Goal: Task Accomplishment & Management: Complete application form

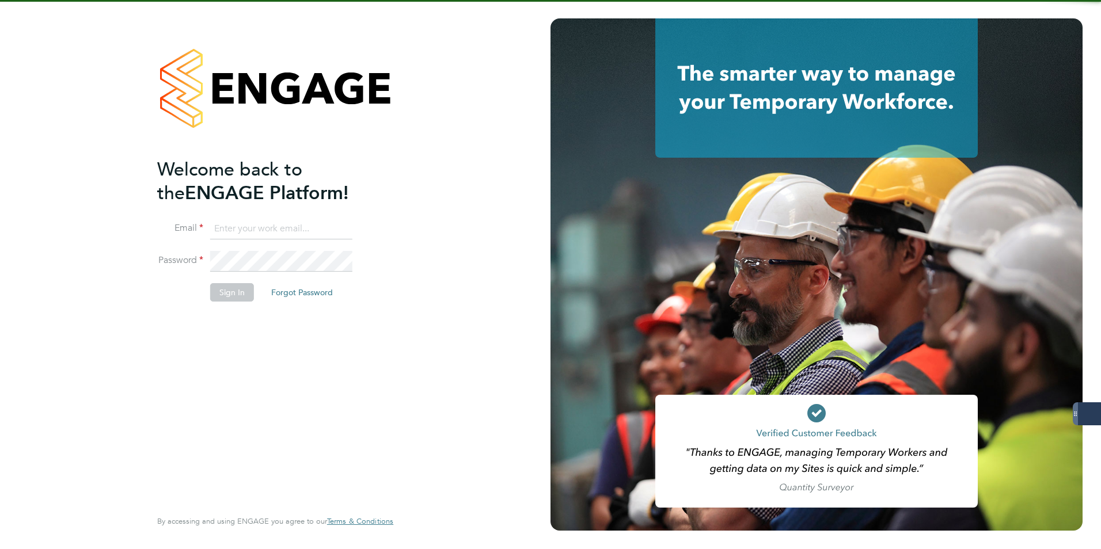
click at [241, 219] on input at bounding box center [281, 229] width 142 height 21
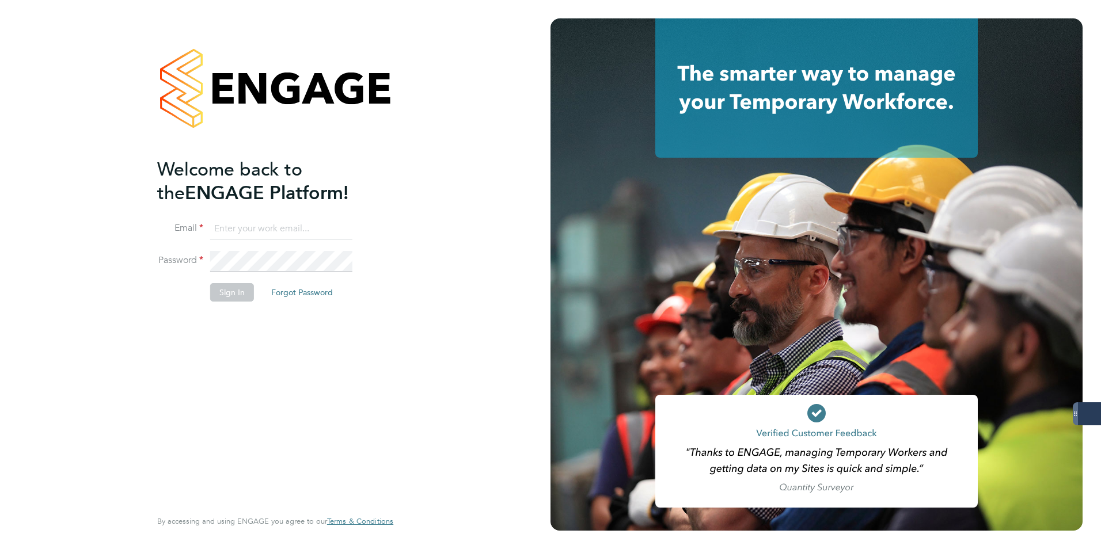
type input "amelia.taylor@konnectrecruit.co.uk"
click at [210, 286] on button "Sign In" at bounding box center [232, 292] width 44 height 18
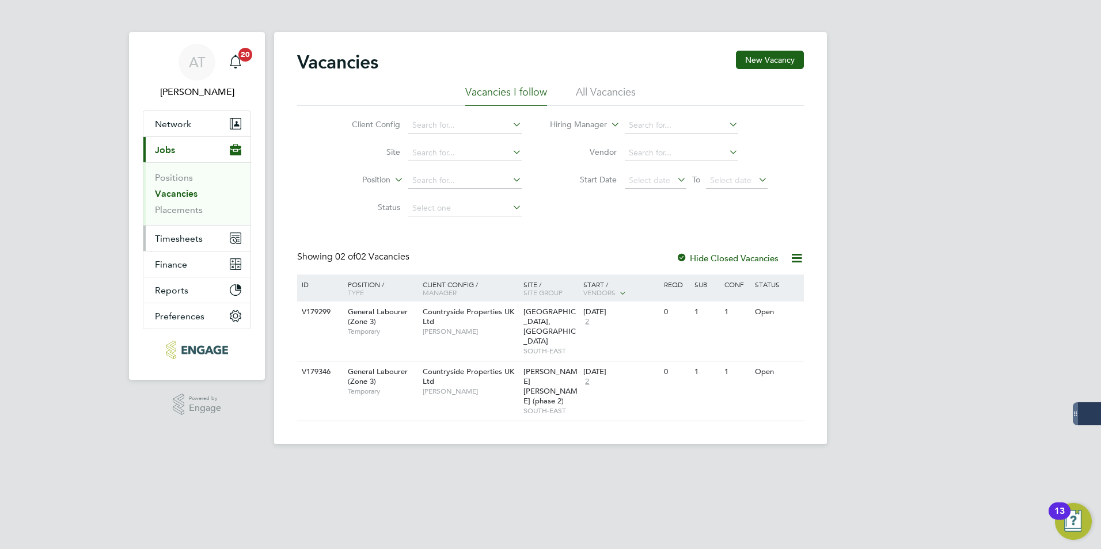
click at [172, 243] on span "Timesheets" at bounding box center [179, 238] width 48 height 11
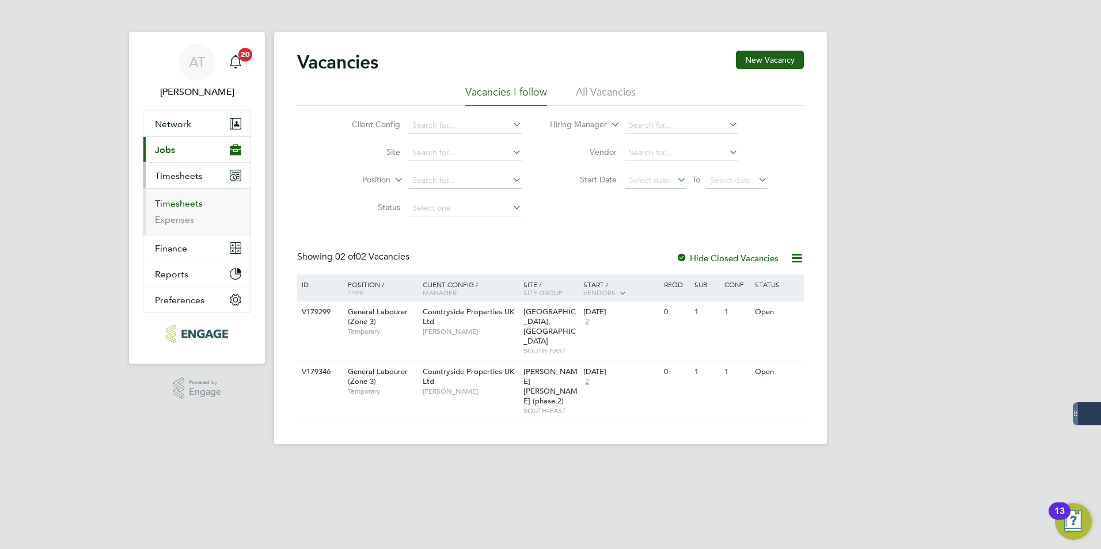
click at [193, 204] on link "Timesheets" at bounding box center [179, 203] width 48 height 11
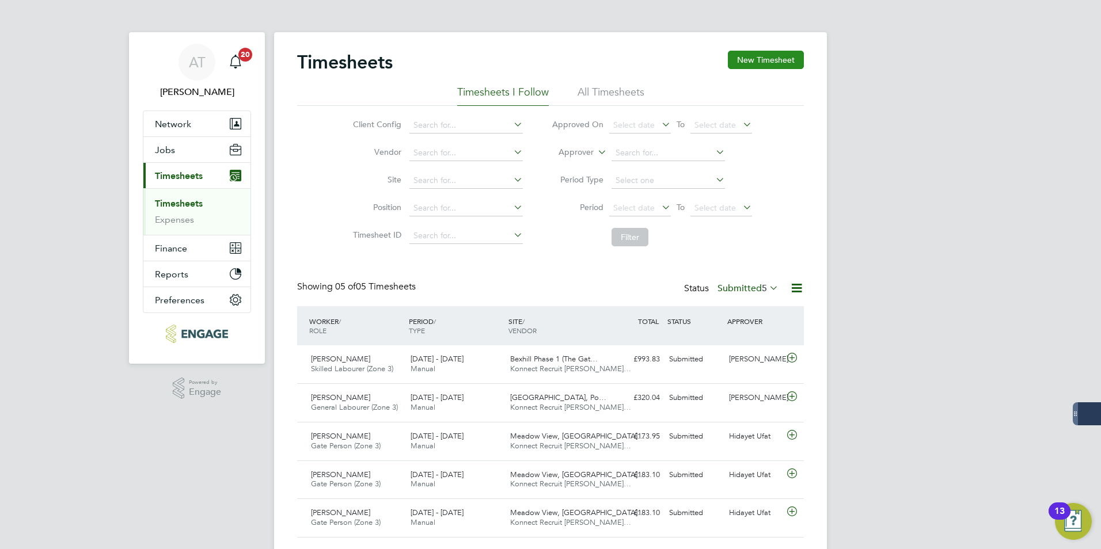
click at [743, 61] on button "New Timesheet" at bounding box center [766, 60] width 76 height 18
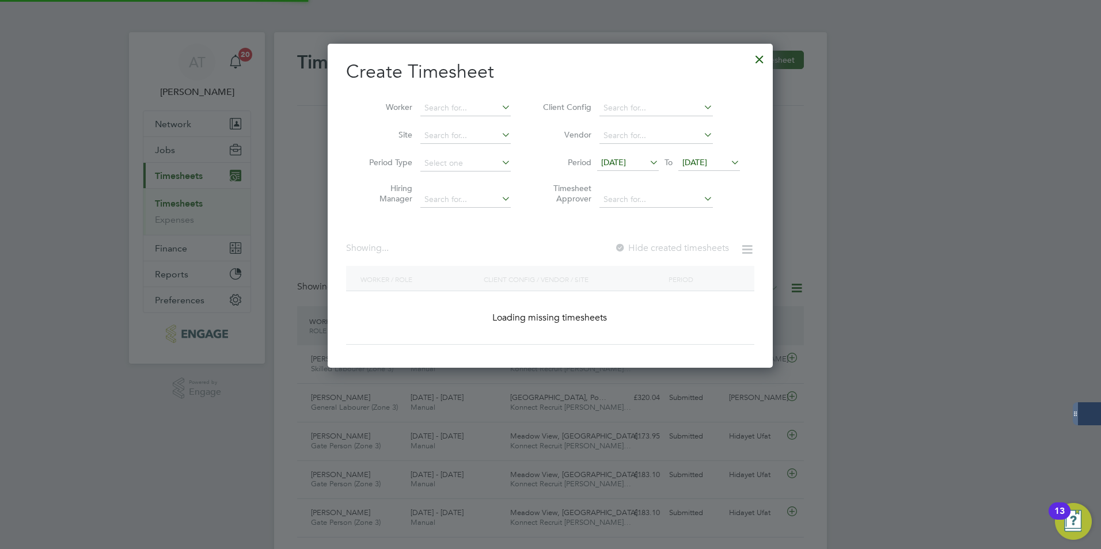
scroll to position [824, 446]
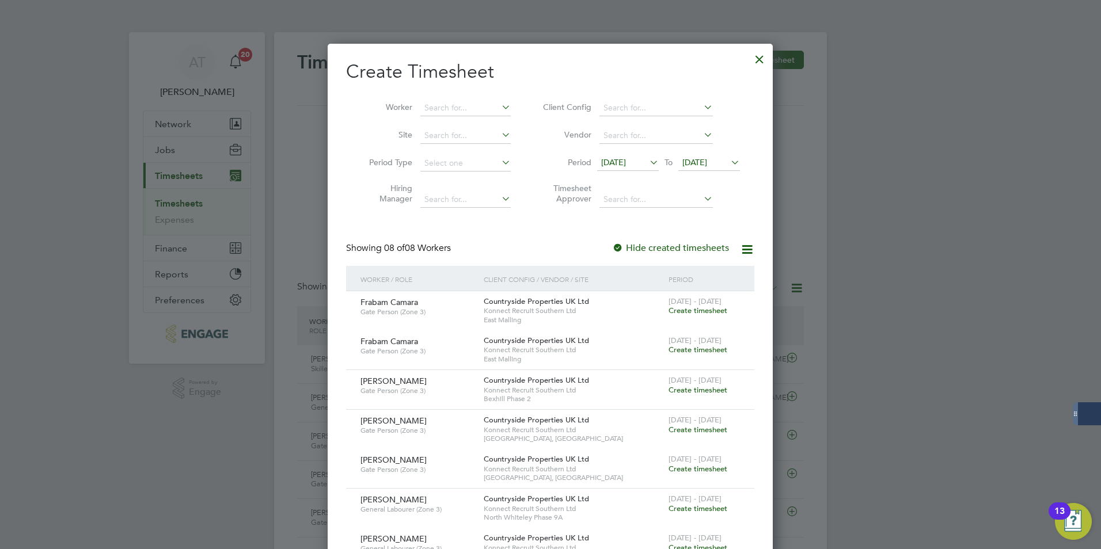
click at [453, 93] on div "Worker Site Period Type Hiring Manager Client Config Vendor Period 18 Aug 2025 …" at bounding box center [550, 151] width 408 height 125
click at [451, 99] on li "Worker" at bounding box center [435, 108] width 179 height 28
click at [451, 103] on input at bounding box center [465, 108] width 90 height 16
type input "n"
click at [450, 120] on li "Marius P omirleanu" at bounding box center [479, 124] width 119 height 16
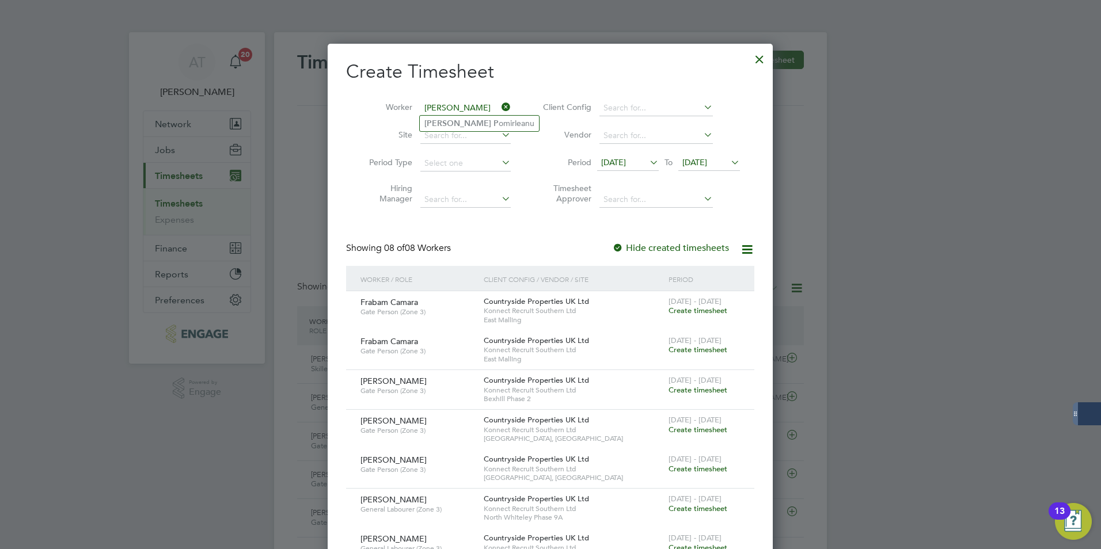
type input "Marius Pomirleanu"
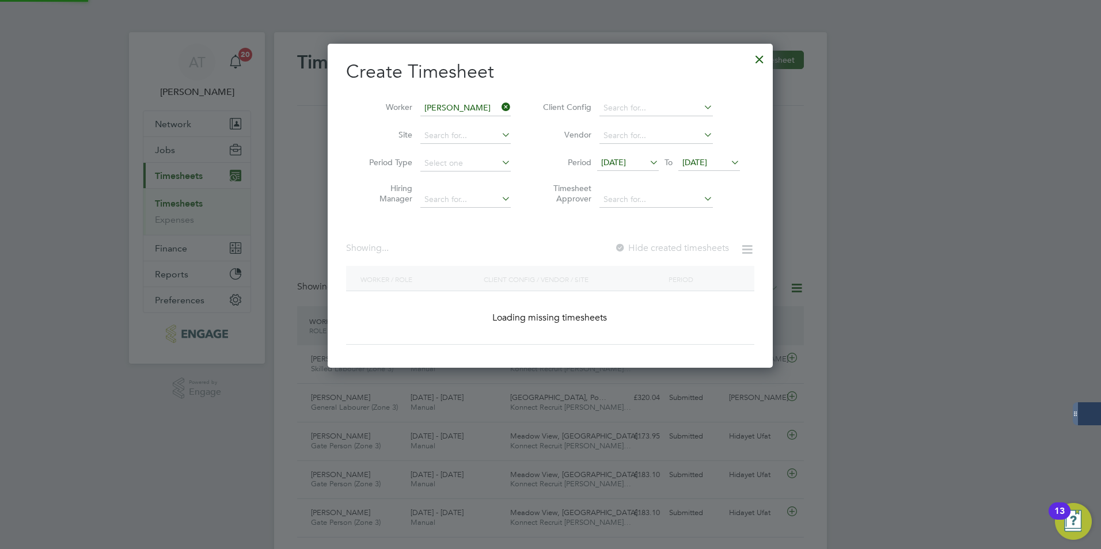
scroll to position [310, 446]
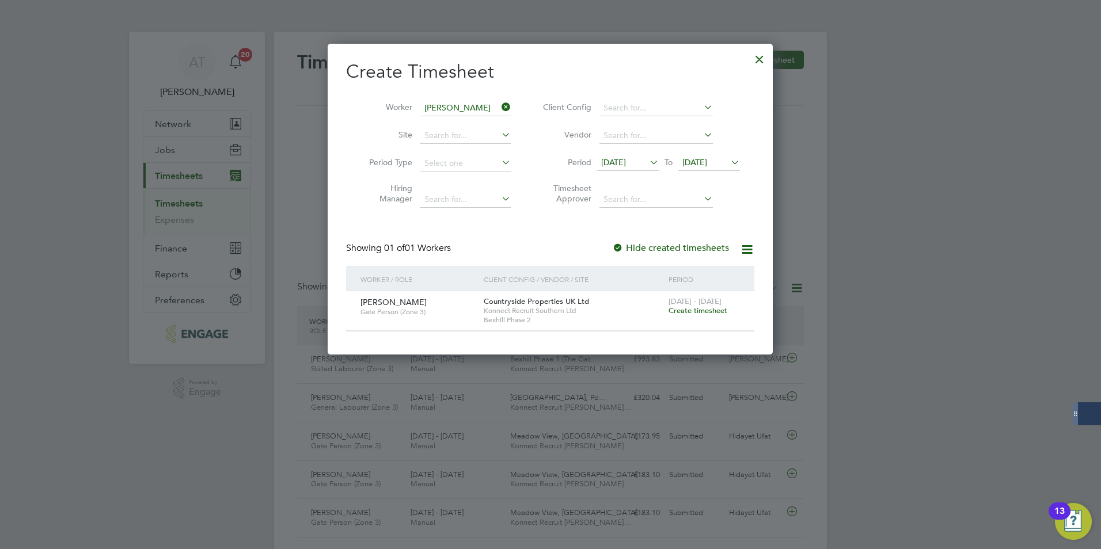
click at [682, 306] on span "Create timesheet" at bounding box center [698, 311] width 59 height 10
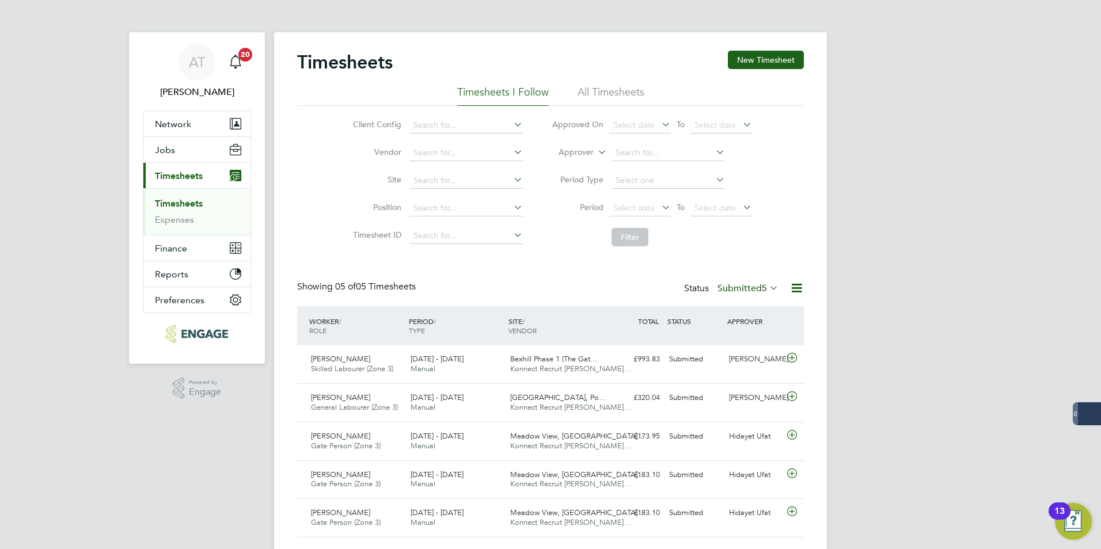
scroll to position [6, 6]
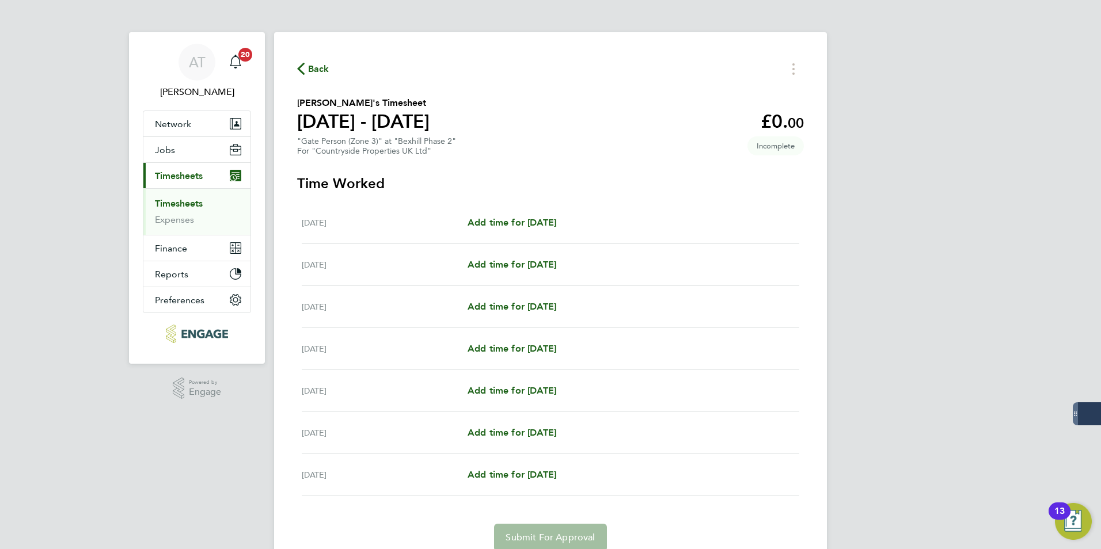
click at [321, 63] on span "Back" at bounding box center [318, 69] width 21 height 14
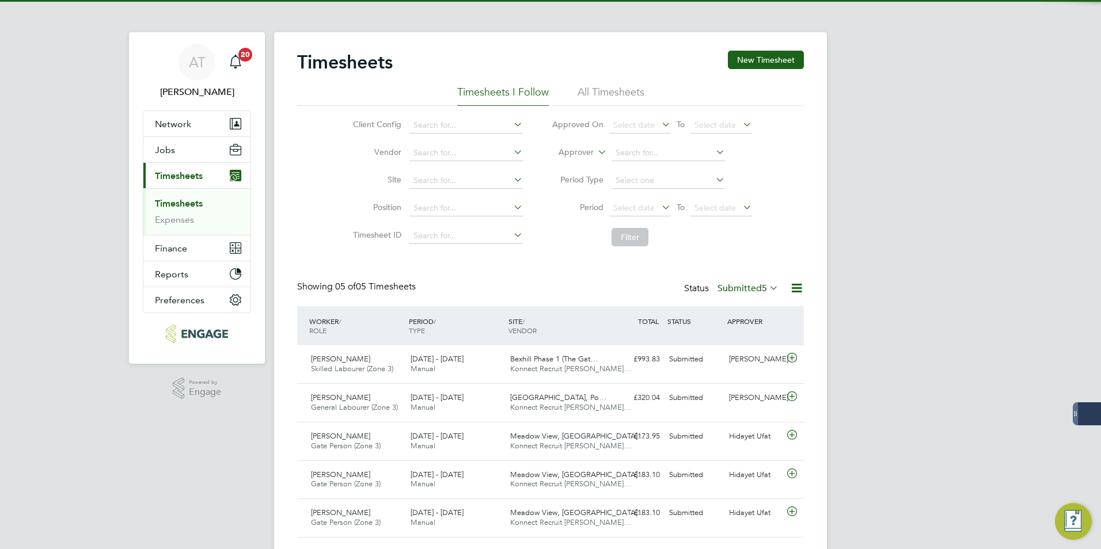
scroll to position [29, 100]
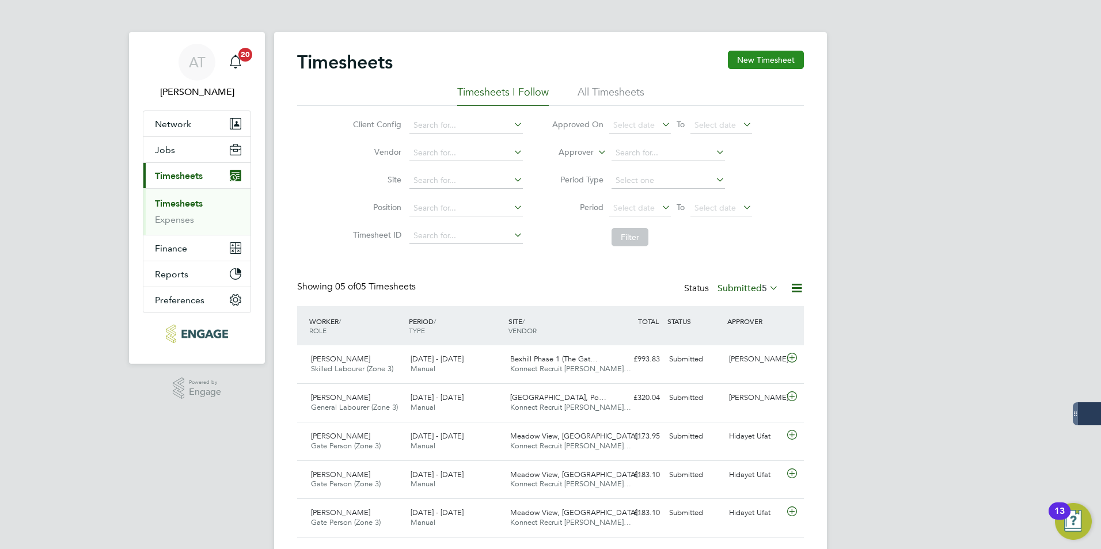
click at [745, 64] on button "New Timesheet" at bounding box center [766, 60] width 76 height 18
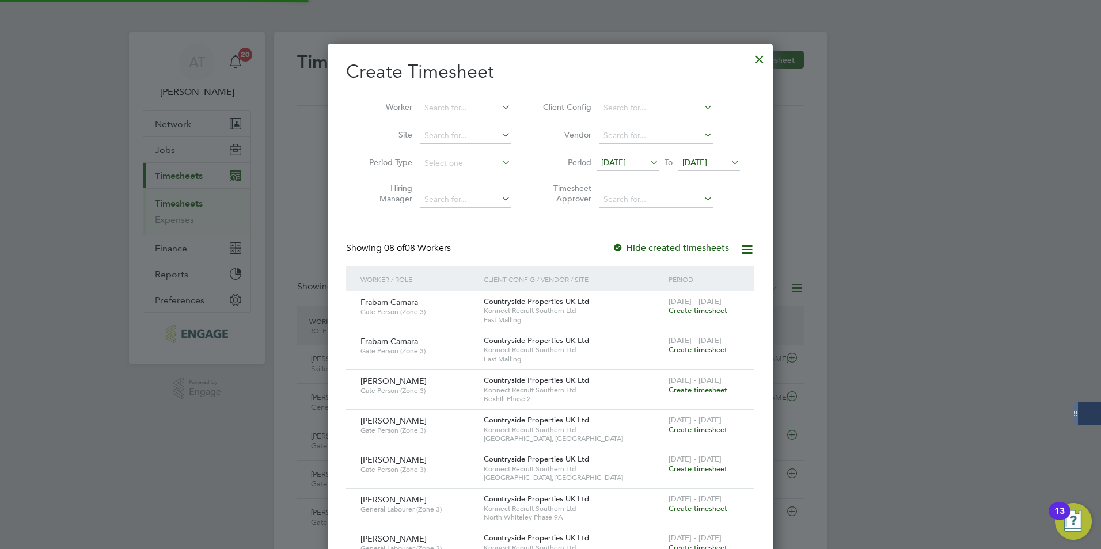
scroll to position [6, 6]
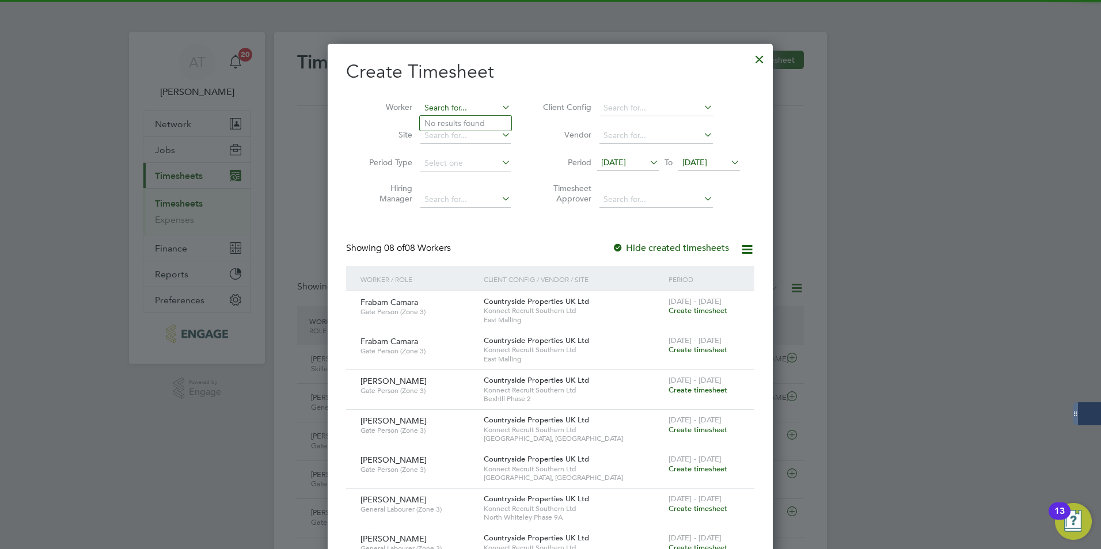
click at [434, 111] on input at bounding box center [465, 108] width 90 height 16
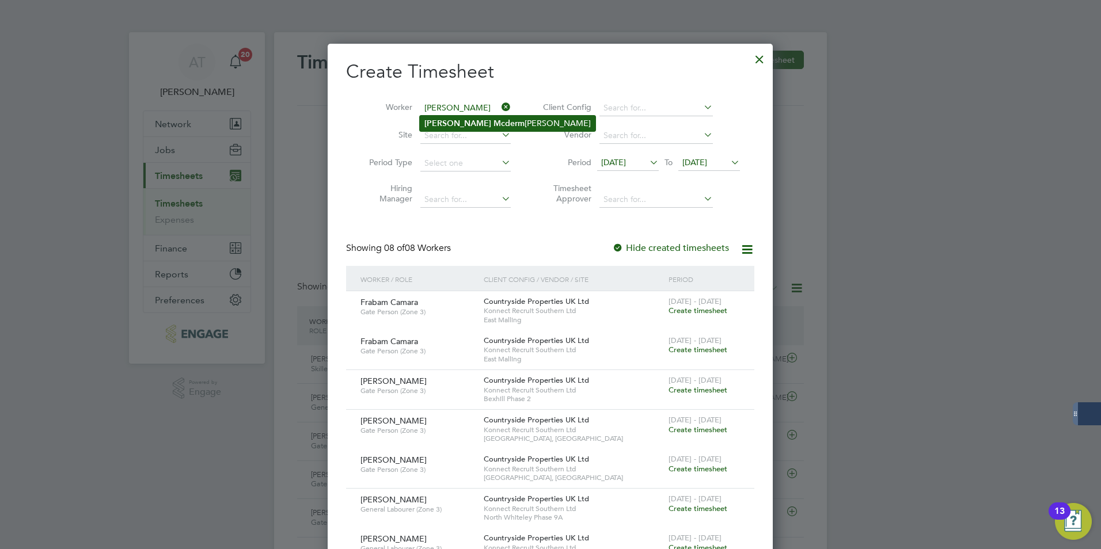
click at [494, 127] on b "Mcderm" at bounding box center [509, 124] width 31 height 10
type input "Ray Mcdermott"
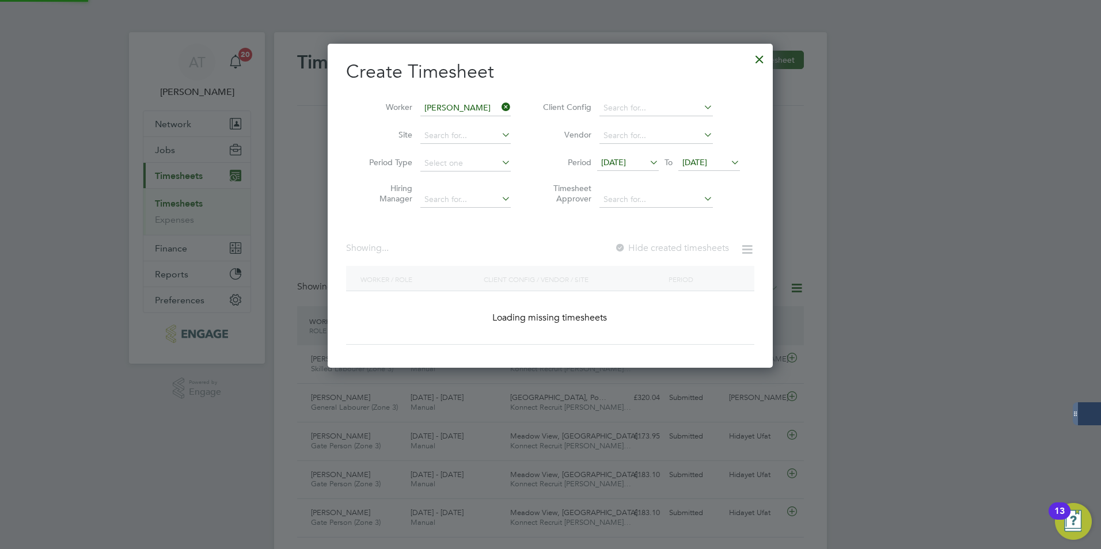
scroll to position [325, 446]
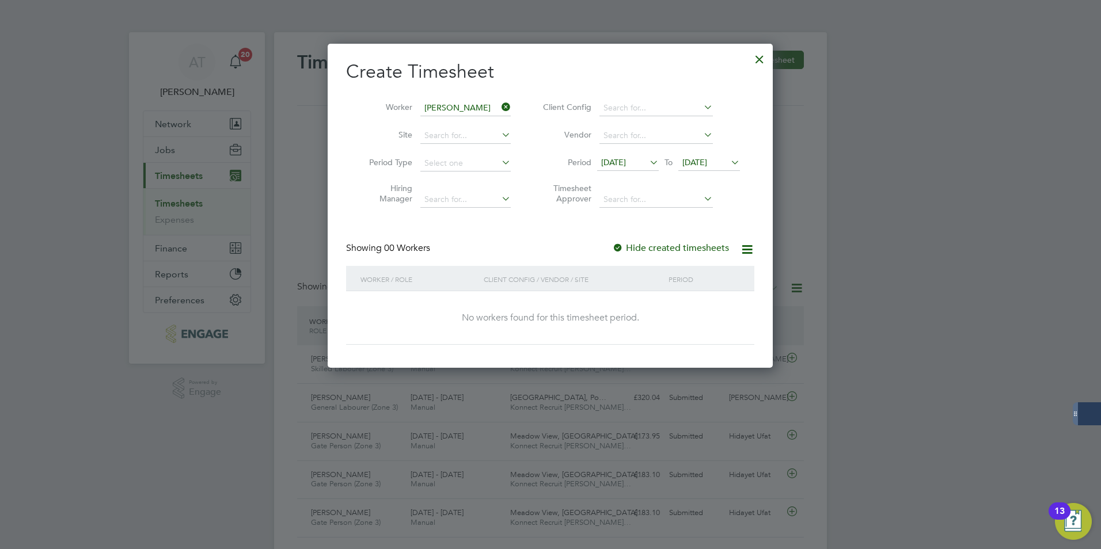
click at [650, 241] on div "Create Timesheet Worker Ray Mcdermott Site Period Type Hiring Manager Client Co…" at bounding box center [550, 202] width 408 height 285
click at [647, 251] on label "Hide created timesheets" at bounding box center [670, 248] width 117 height 12
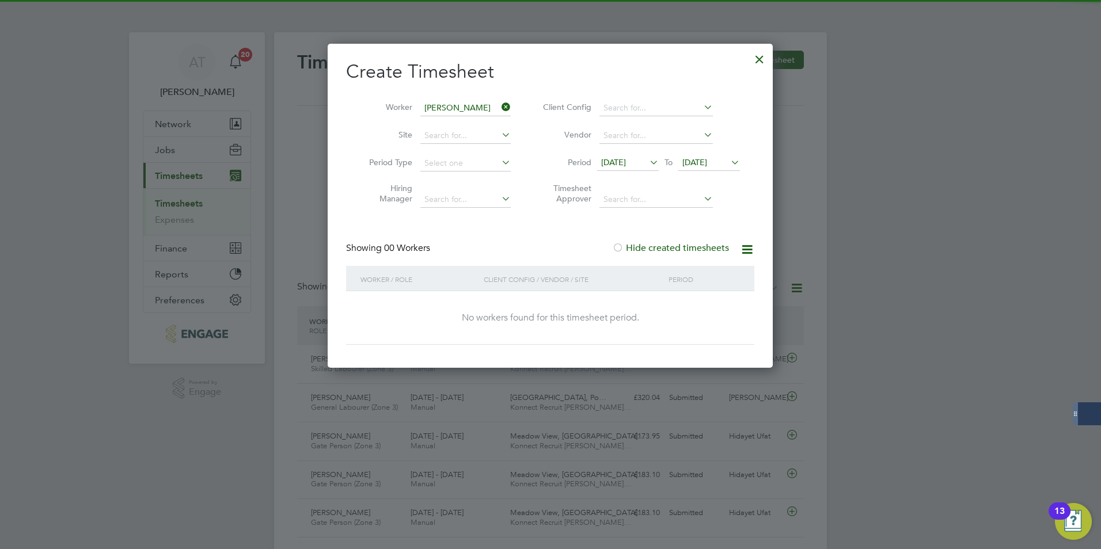
click at [701, 160] on span "25 Aug 2025" at bounding box center [694, 162] width 25 height 10
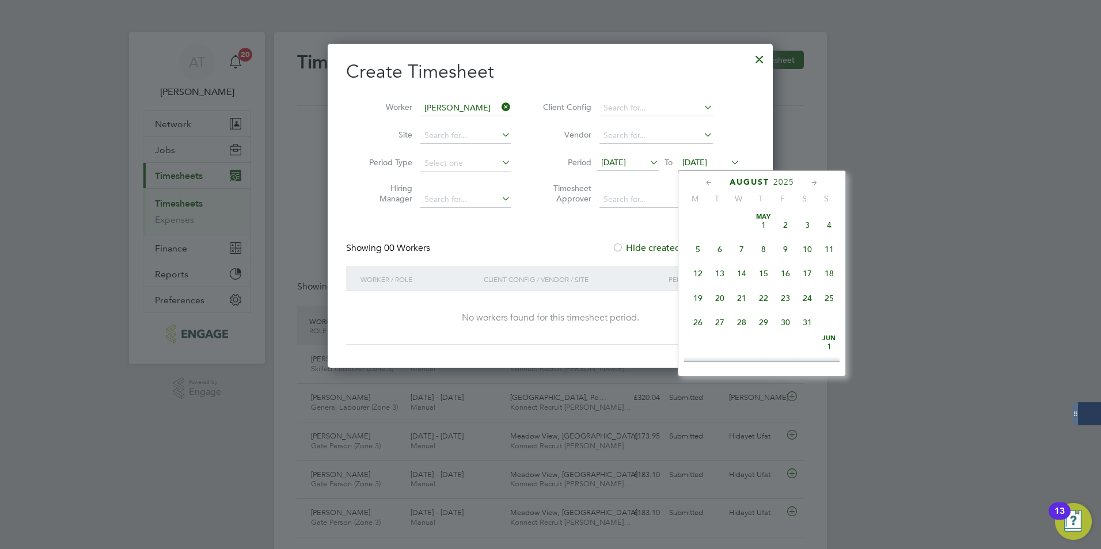
scroll to position [449, 0]
click at [833, 272] on span "31" at bounding box center [829, 263] width 22 height 22
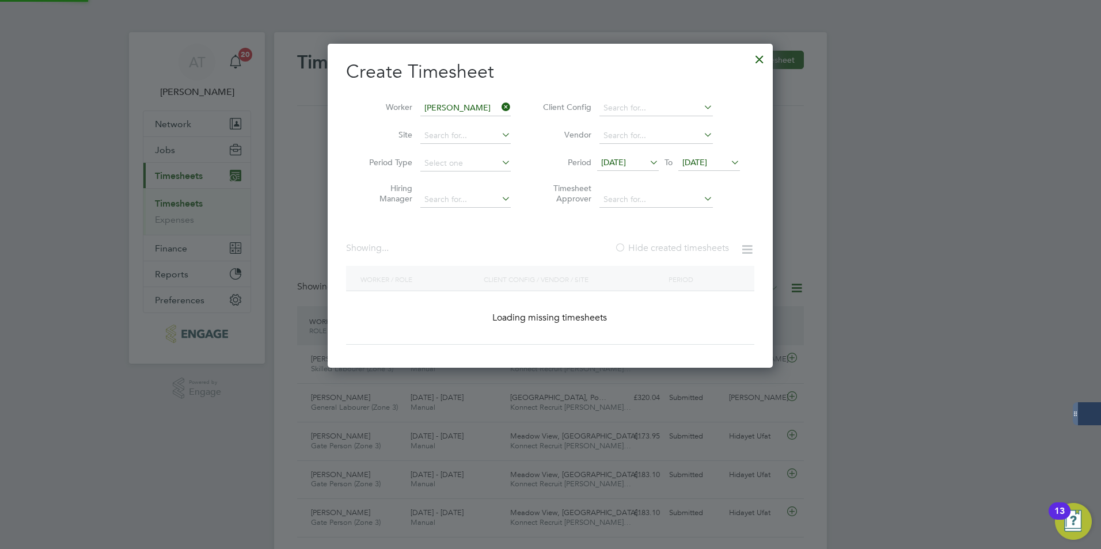
scroll to position [310, 446]
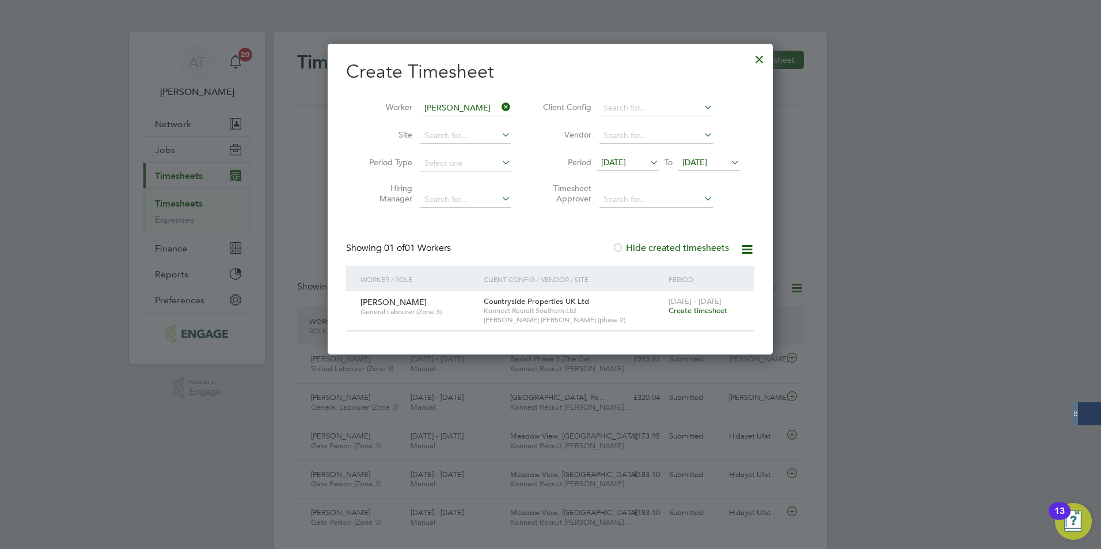
click at [693, 311] on span "Create timesheet" at bounding box center [698, 311] width 59 height 10
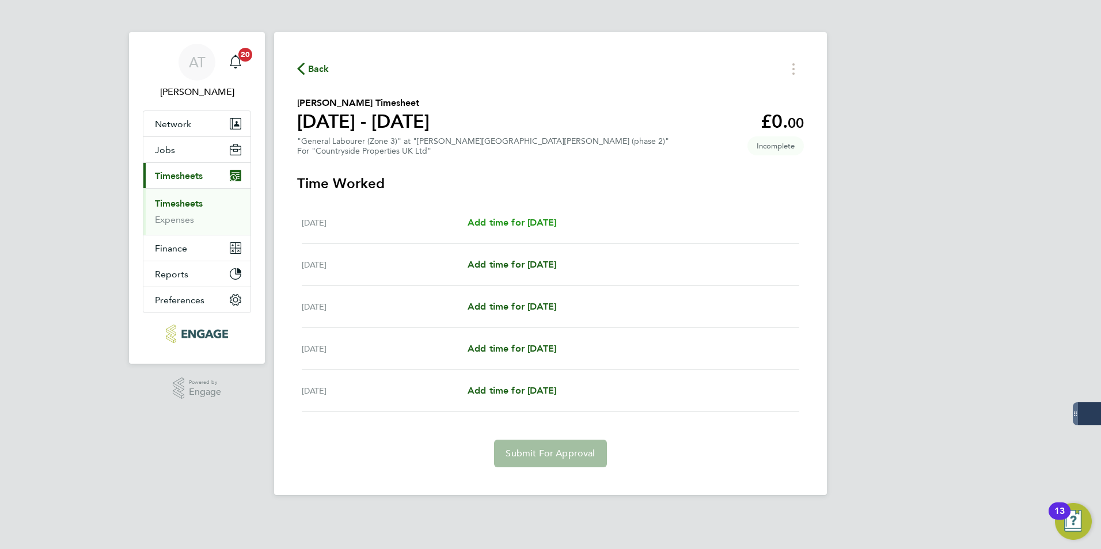
click at [492, 226] on span "Add time for Wed 27 Aug" at bounding box center [512, 222] width 89 height 11
select select "30"
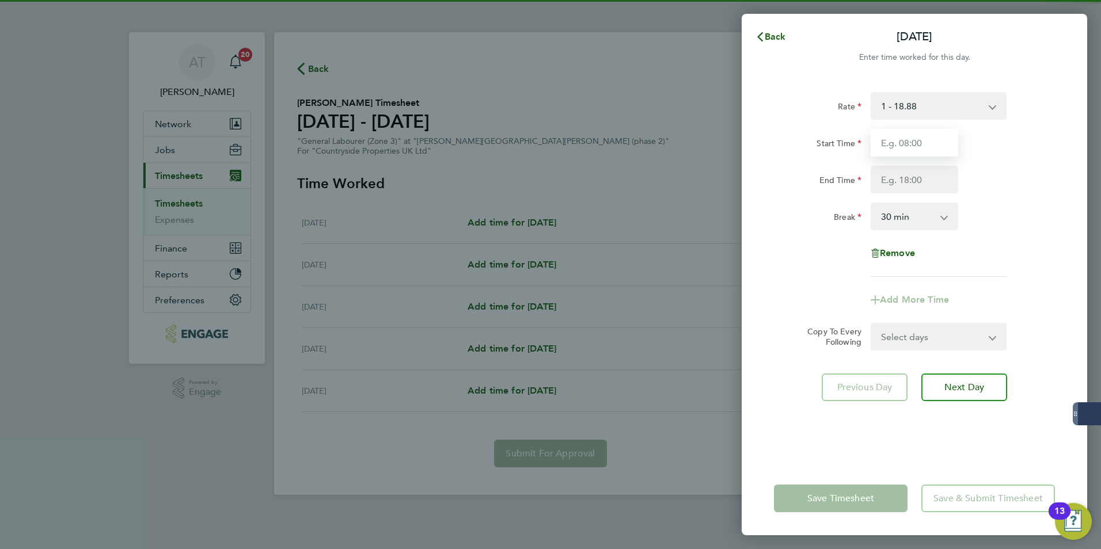
click at [890, 137] on input "Start Time" at bounding box center [915, 143] width 88 height 28
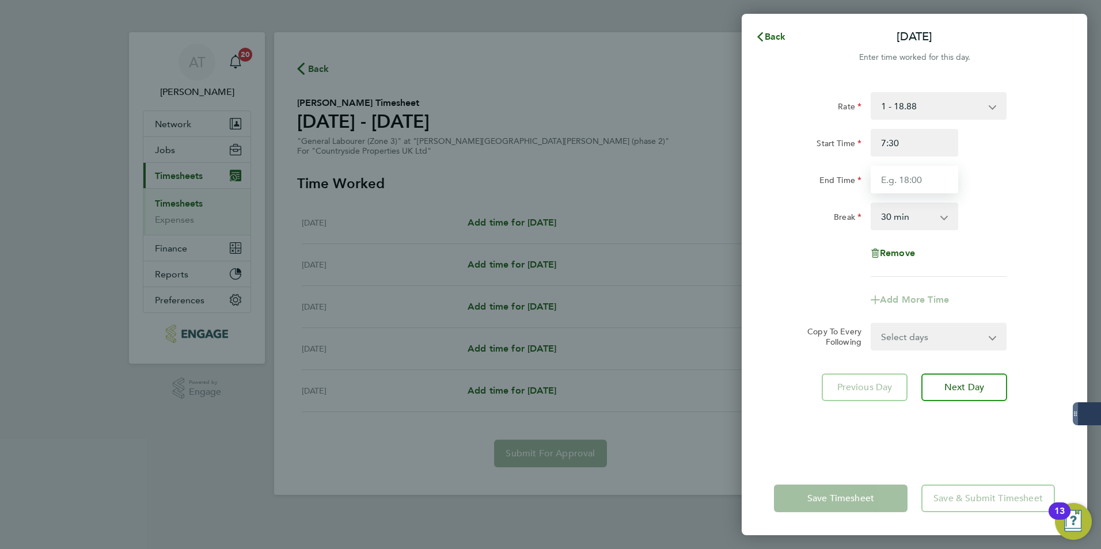
type input "07:30"
type input "17:00"
click at [988, 203] on div "Break 0 min 15 min 30 min 45 min 60 min 75 min 90 min" at bounding box center [914, 217] width 290 height 28
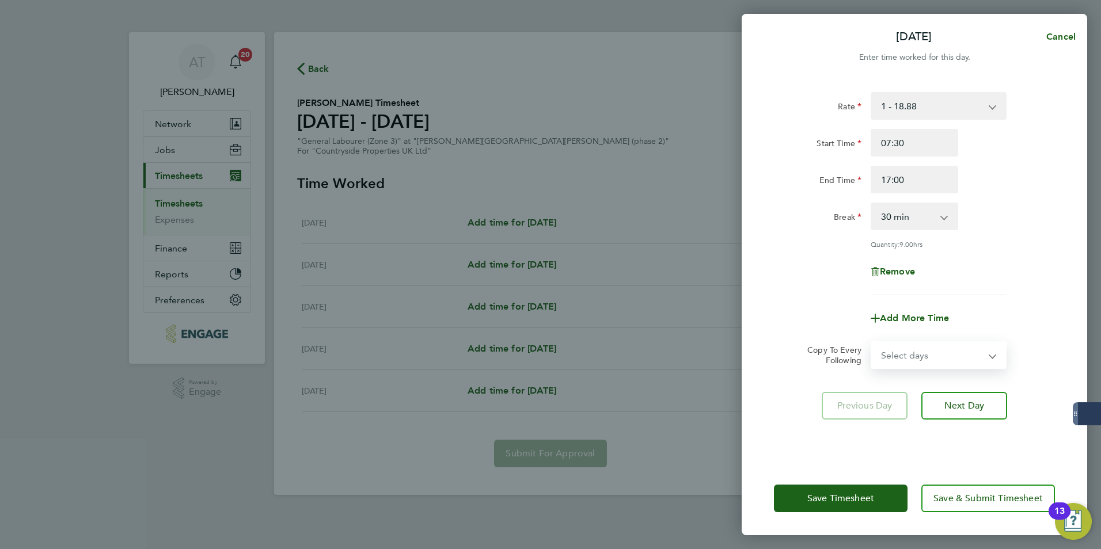
click at [944, 361] on select "Select days Day Weekday (Mon-Fri) Weekend (Sat-Sun) Thursday Friday Saturday Su…" at bounding box center [932, 355] width 121 height 25
select select "THU"
click at [872, 343] on select "Select days Day Weekday (Mon-Fri) Weekend (Sat-Sun) Thursday Friday Saturday Su…" at bounding box center [932, 355] width 121 height 25
select select "2025-08-31"
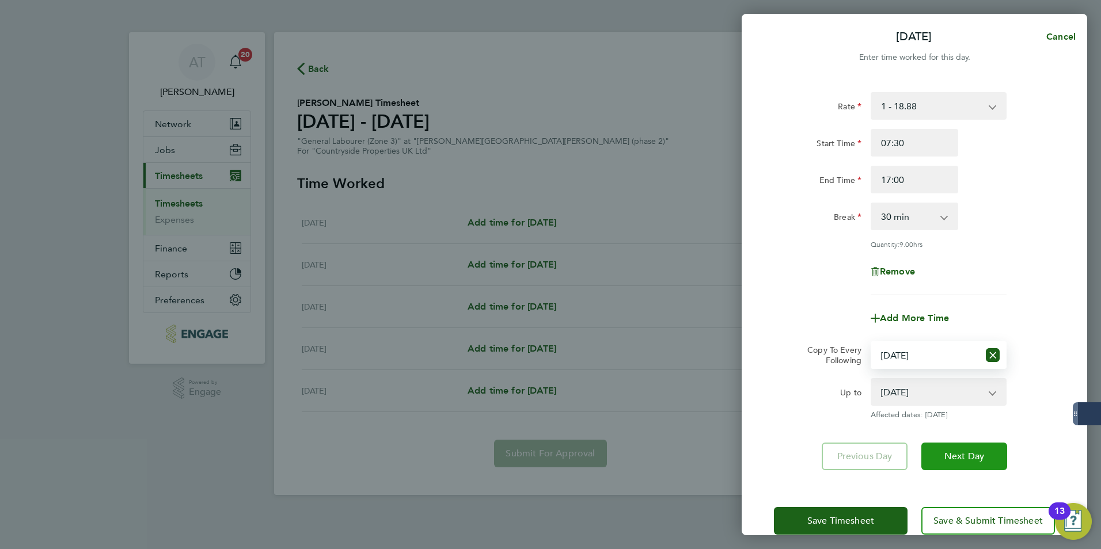
click at [967, 451] on span "Next Day" at bounding box center [964, 457] width 40 height 12
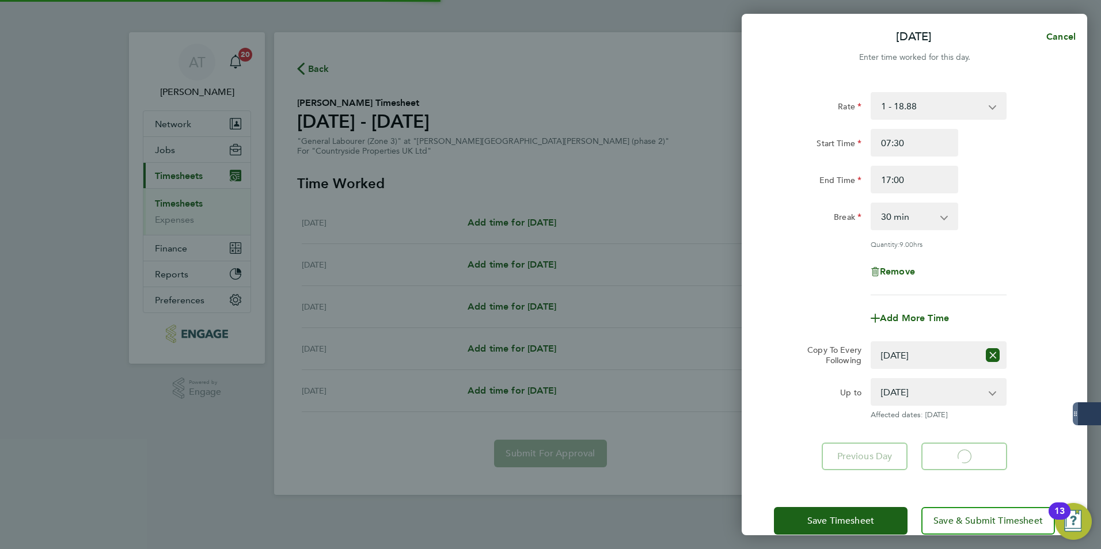
select select "30"
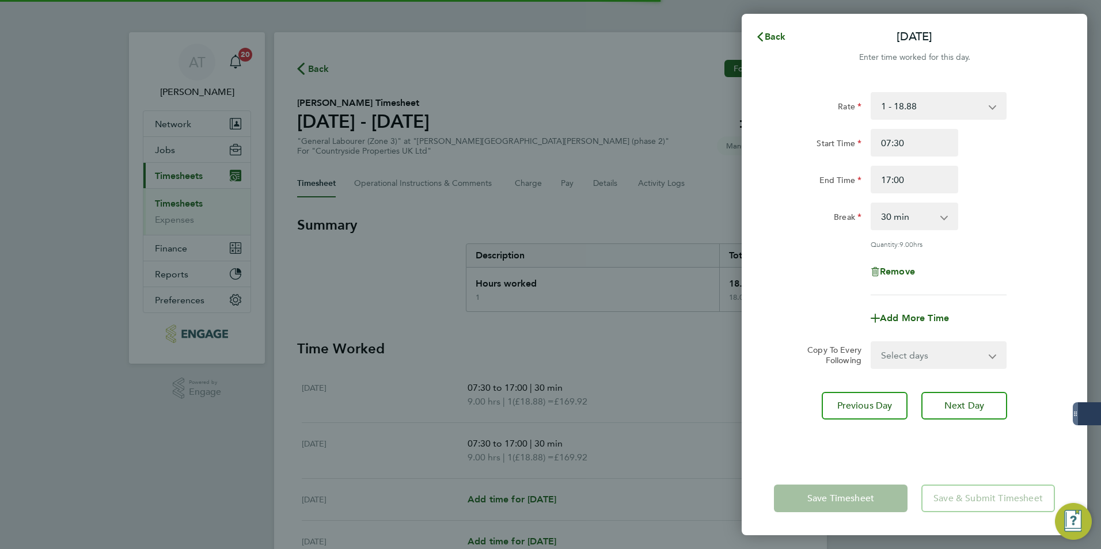
click at [939, 356] on select "Select days Day Weekend (Sat-Sun) Friday Saturday Sunday" at bounding box center [932, 355] width 121 height 25
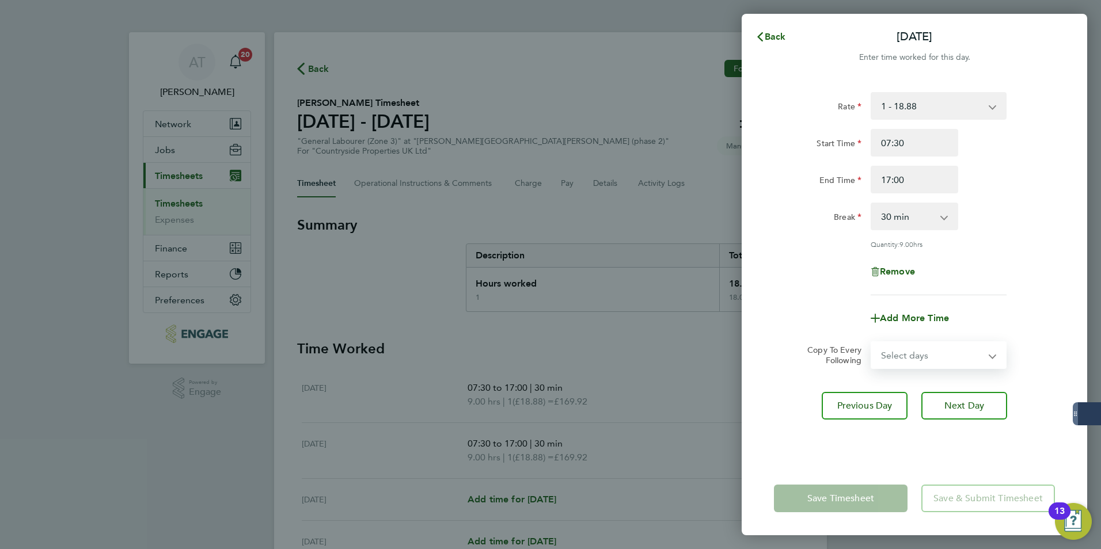
select select "FRI"
click at [872, 343] on select "Select days Day Weekend (Sat-Sun) Friday Saturday Sunday" at bounding box center [932, 355] width 121 height 25
select select "2025-08-31"
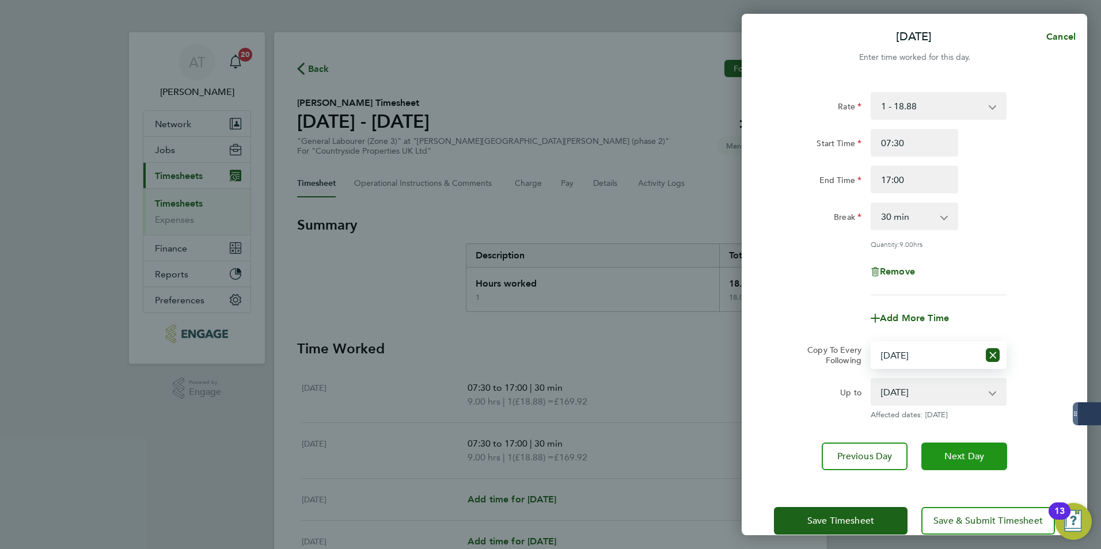
click at [961, 453] on span "Next Day" at bounding box center [964, 457] width 40 height 12
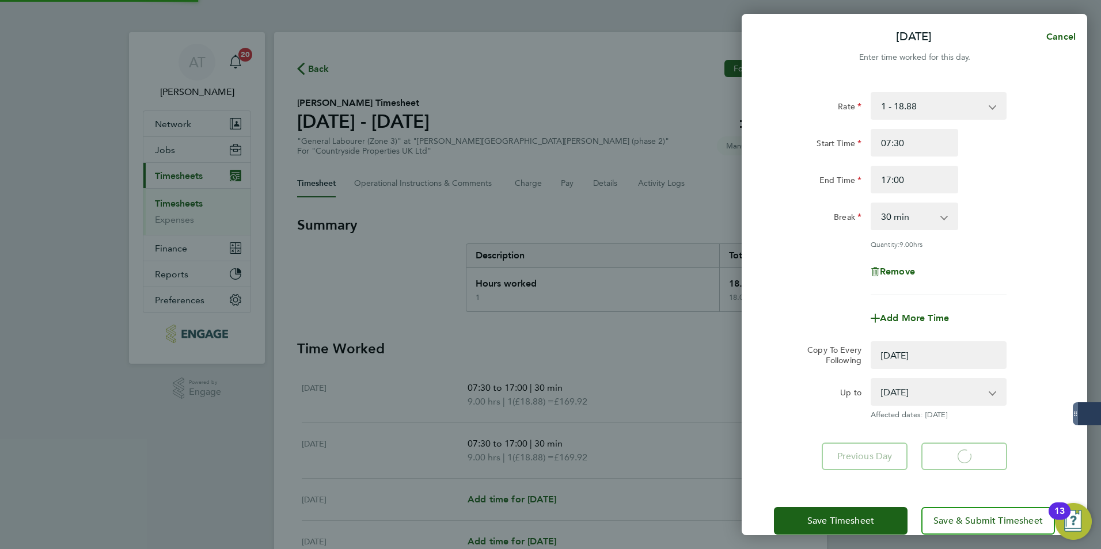
select select "0: null"
select select "30"
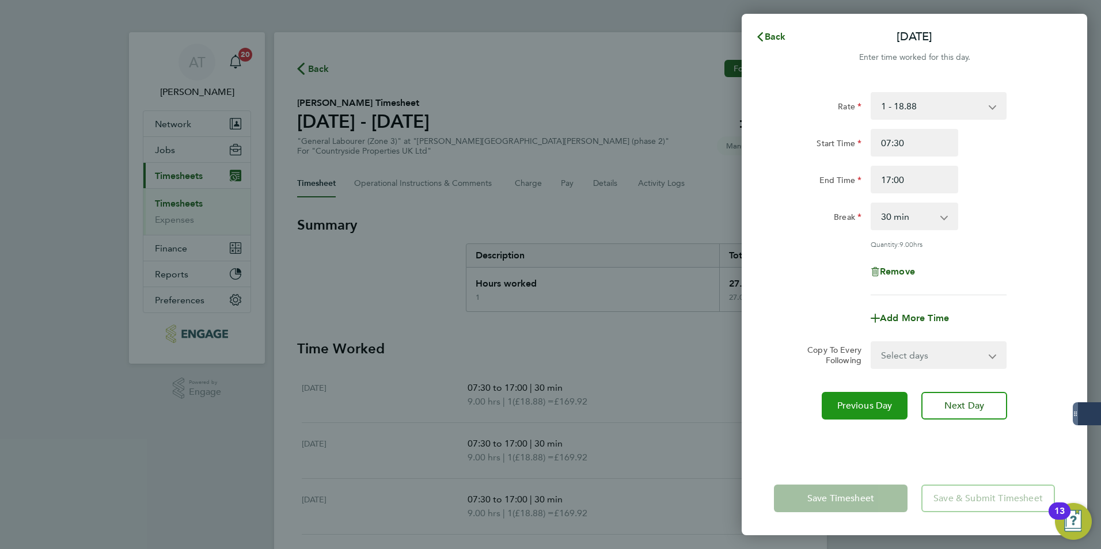
click at [858, 412] on button "Previous Day" at bounding box center [865, 406] width 86 height 28
select select "30"
click at [952, 411] on button "Next Day" at bounding box center [964, 406] width 86 height 28
select select "30"
click at [778, 37] on span "Back" at bounding box center [775, 36] width 21 height 11
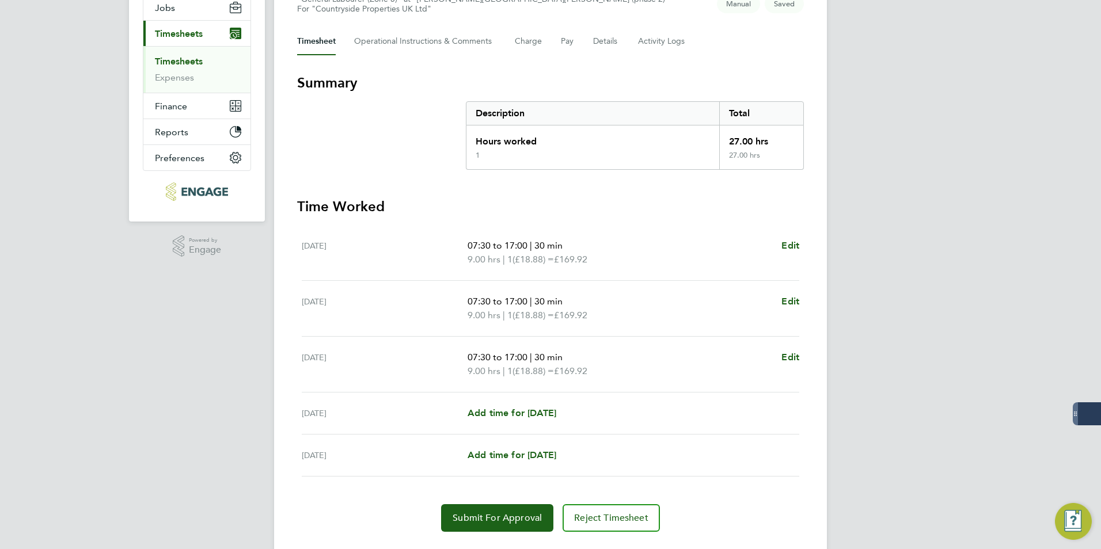
scroll to position [171, 0]
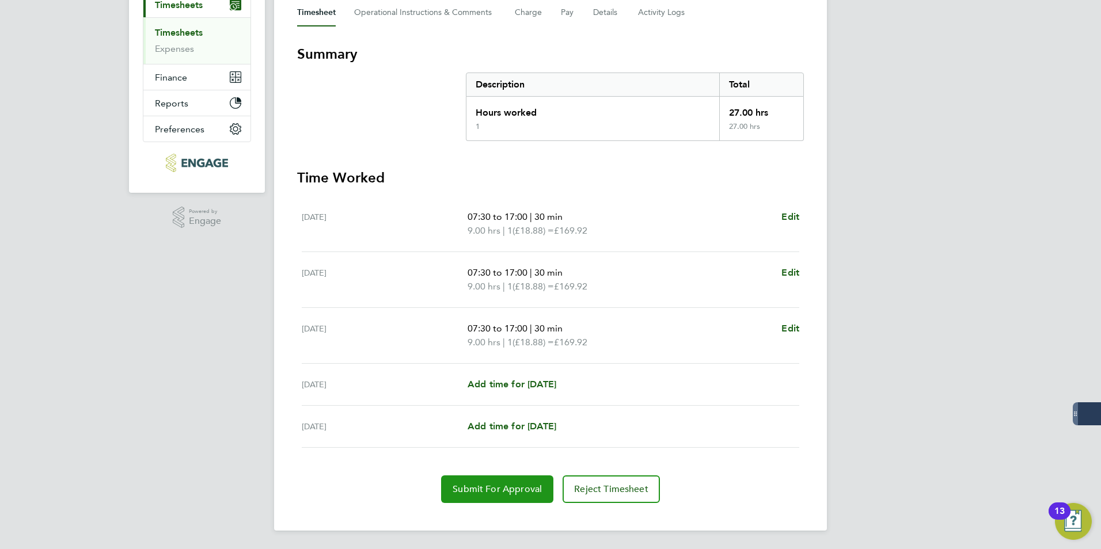
click at [503, 491] on span "Submit For Approval" at bounding box center [497, 490] width 89 height 12
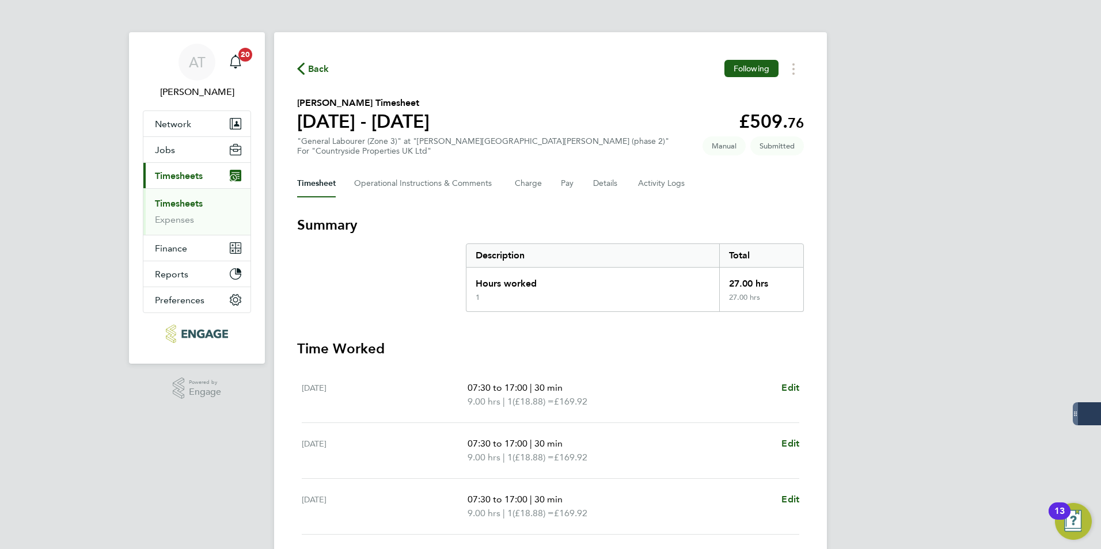
click at [318, 66] on span "Back" at bounding box center [318, 69] width 21 height 14
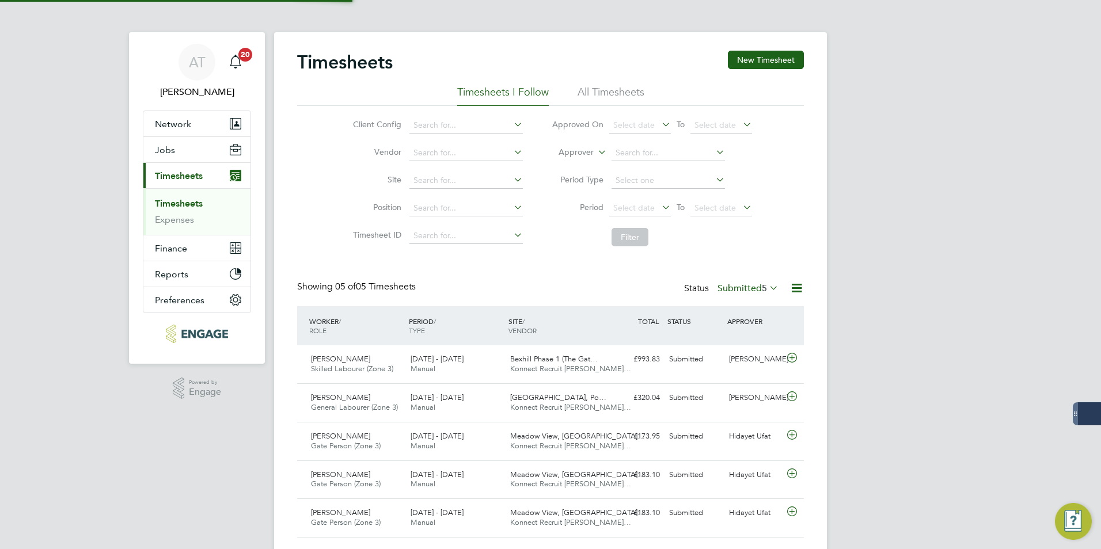
scroll to position [29, 100]
click at [761, 63] on button "New Timesheet" at bounding box center [766, 60] width 76 height 18
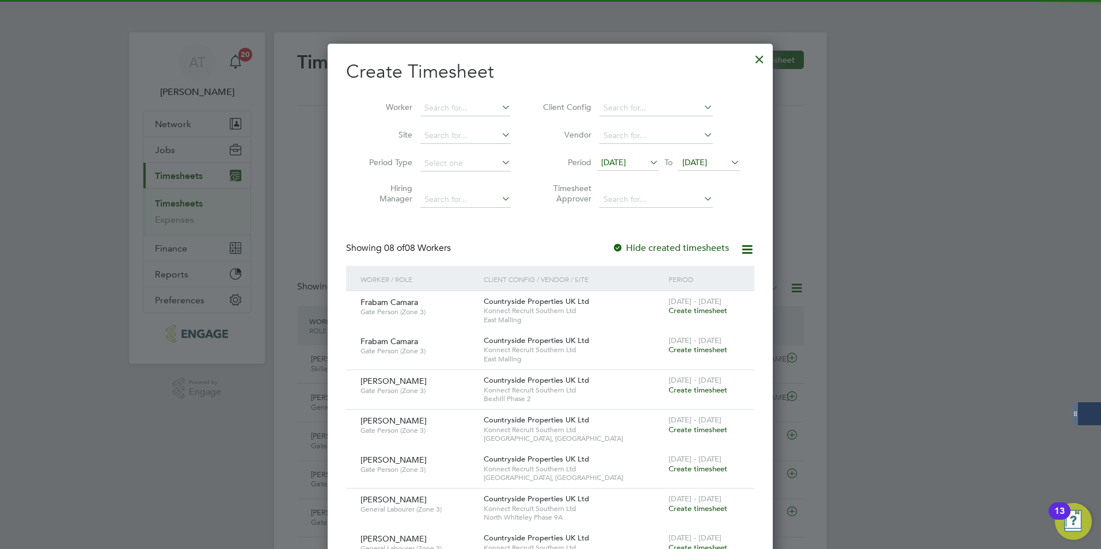
click at [446, 98] on li "Worker" at bounding box center [435, 108] width 179 height 28
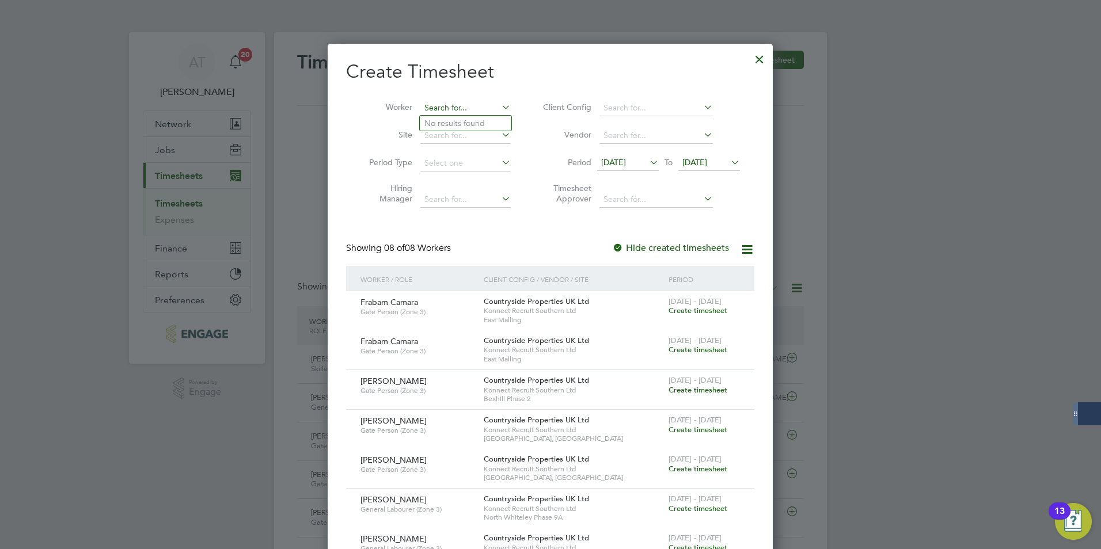
click at [446, 103] on input at bounding box center [465, 108] width 90 height 16
click at [455, 116] on li "Dust yn Mason" at bounding box center [480, 124] width 120 height 16
type input "Dustyn Mason"
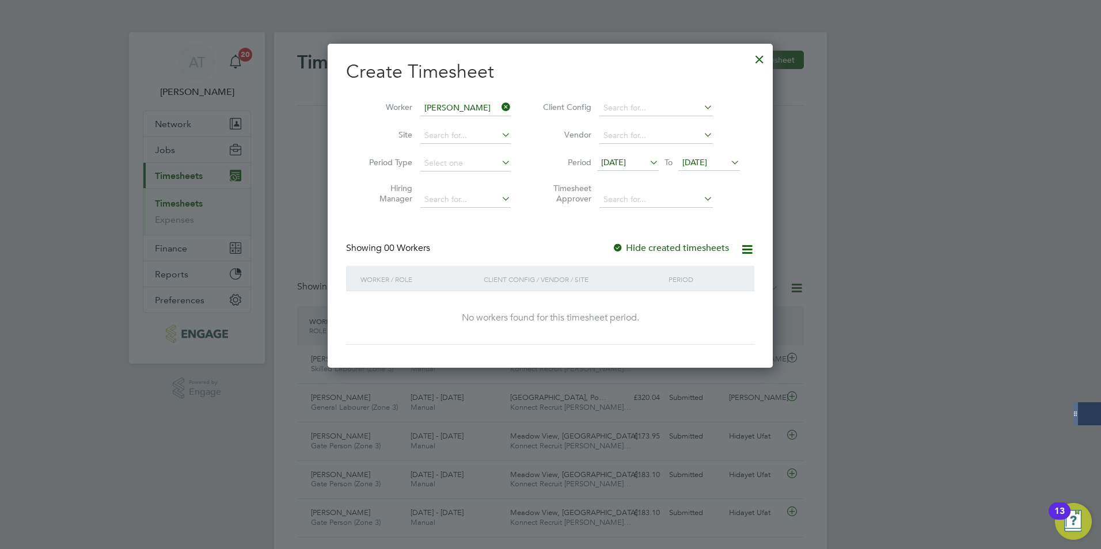
drag, startPoint x: 648, startPoint y: 240, endPoint x: 674, endPoint y: 220, distance: 32.5
click at [648, 244] on div "Create Timesheet Worker Dustyn Mason Site Period Type Hiring Manager Client Con…" at bounding box center [550, 202] width 408 height 285
click at [707, 163] on span "25 Aug 2025" at bounding box center [694, 162] width 25 height 10
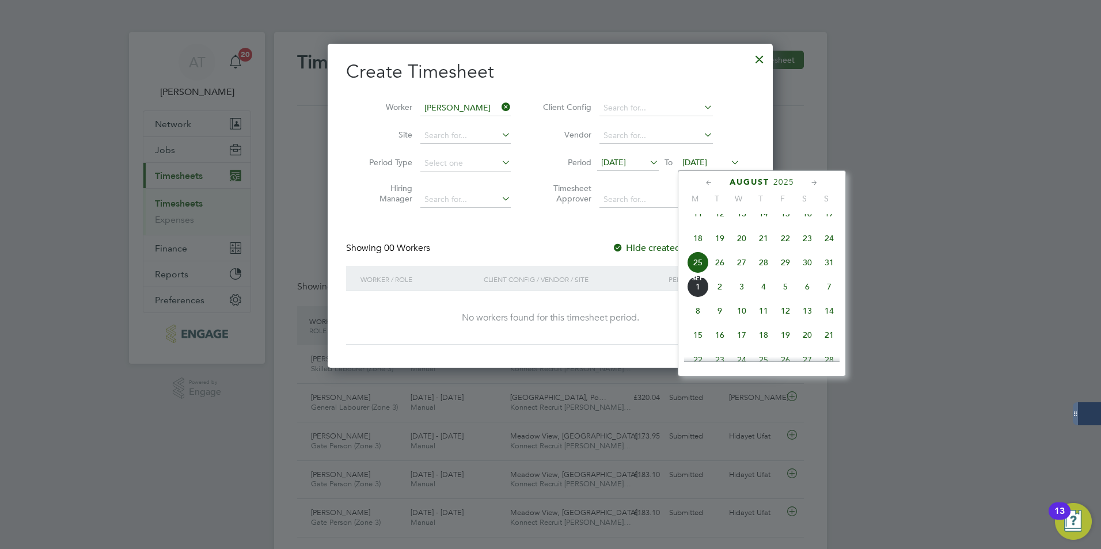
click at [829, 270] on span "31" at bounding box center [829, 263] width 22 height 22
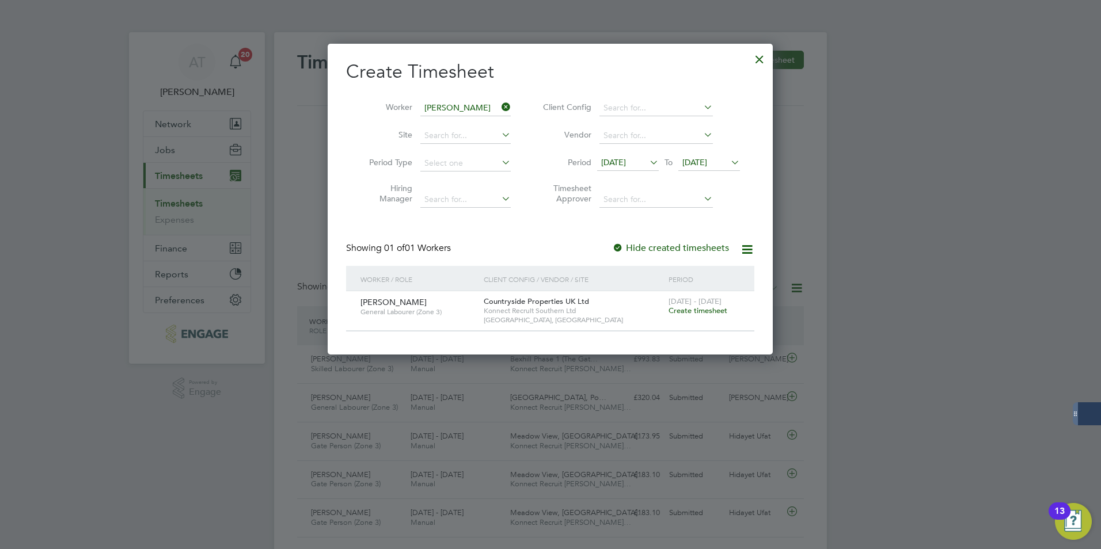
click at [673, 305] on span "25 - 31 Aug 2025" at bounding box center [695, 302] width 53 height 10
click at [680, 308] on span "Create timesheet" at bounding box center [698, 311] width 59 height 10
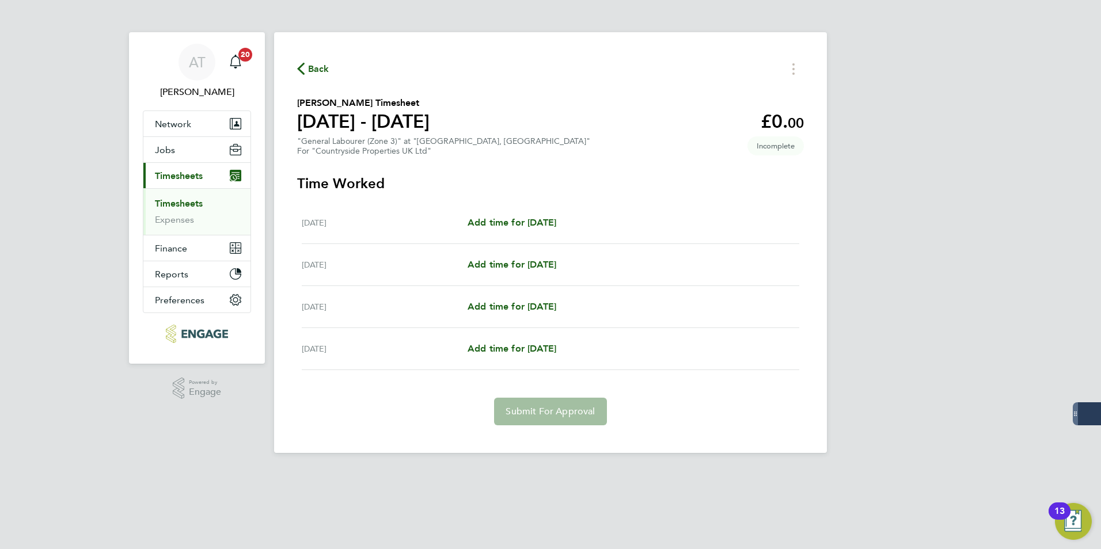
click at [498, 214] on div "Thu 28 Aug Add time for Thu 28 Aug Add time for Thu 28 Aug" at bounding box center [551, 223] width 498 height 42
click at [496, 218] on span "Add time for Thu 28 Aug" at bounding box center [512, 222] width 89 height 11
select select "30"
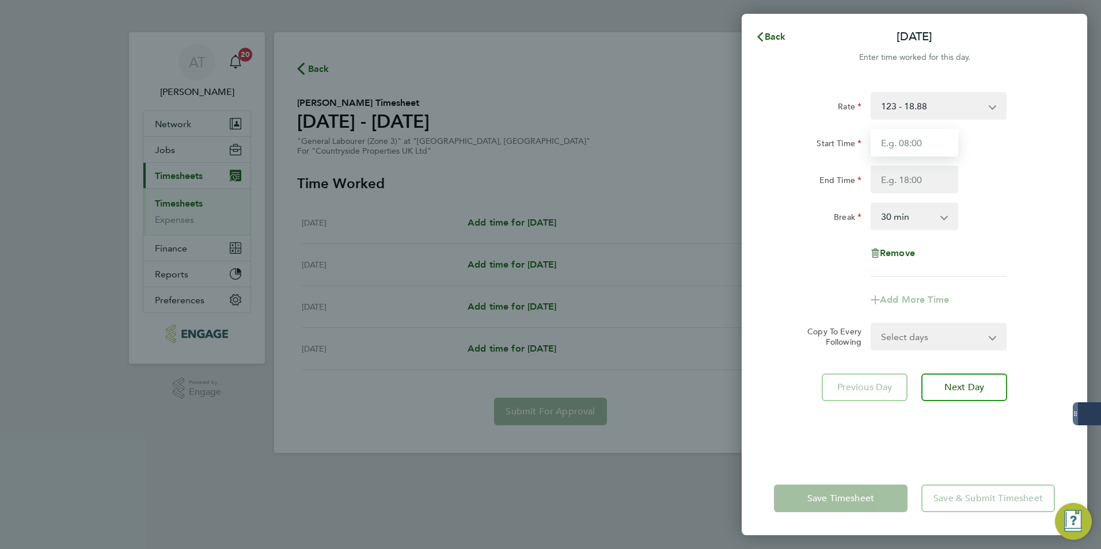
click at [947, 130] on input "Start Time" at bounding box center [915, 143] width 88 height 28
type input "07:30"
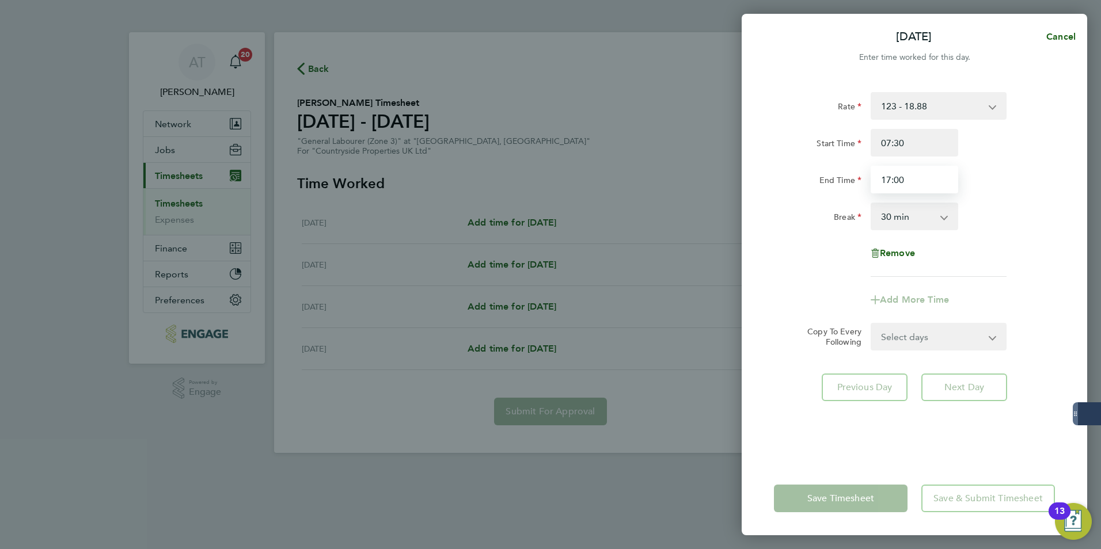
type input "17:00"
click at [1039, 202] on div "Rate 123 - 18.88 Start Time 07:30 End Time 17:00 Break 0 min 15 min 30 min 45 m…" at bounding box center [914, 184] width 281 height 185
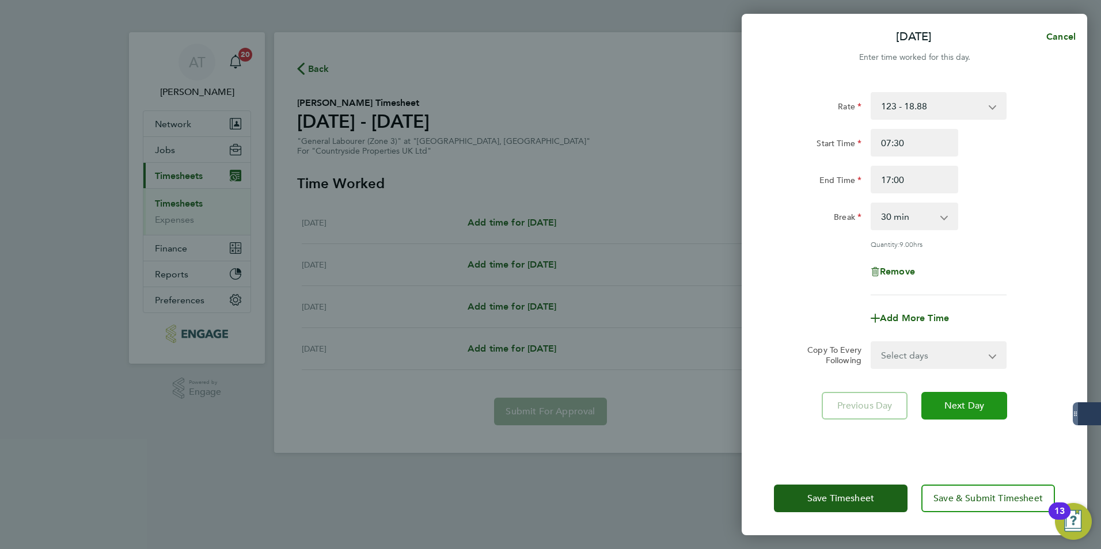
click at [952, 407] on span "Next Day" at bounding box center [964, 406] width 40 height 12
select select "30"
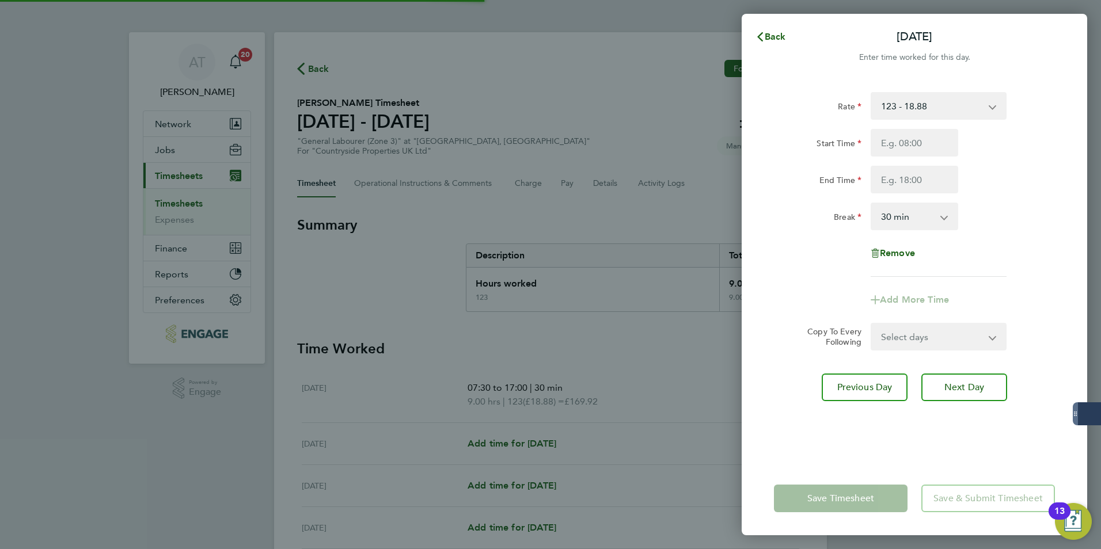
click at [917, 146] on input "Start Time" at bounding box center [915, 143] width 88 height 28
type input "07:30"
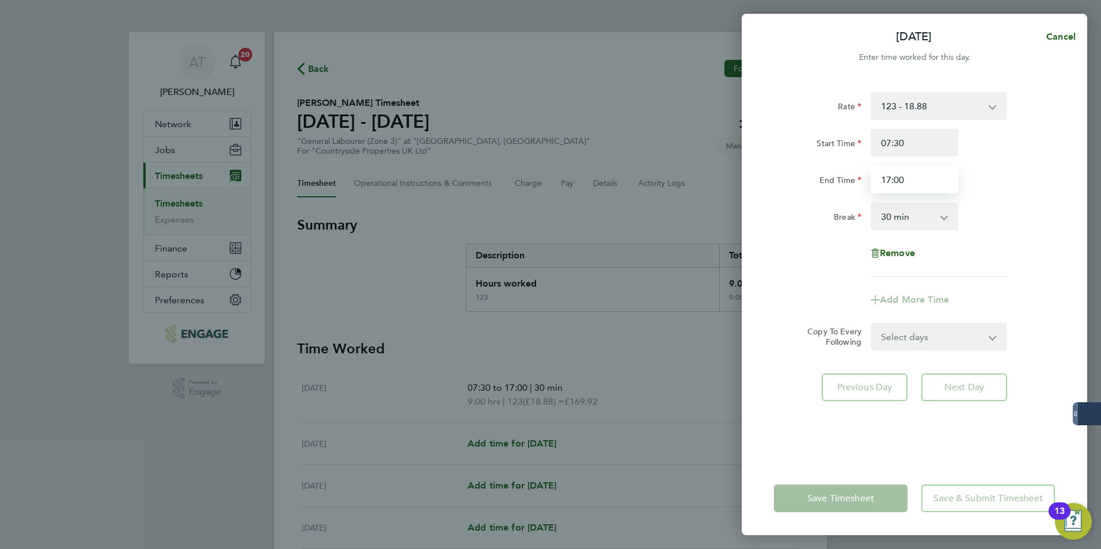
type input "17:00"
click at [970, 186] on div "End Time 17:00" at bounding box center [914, 180] width 290 height 28
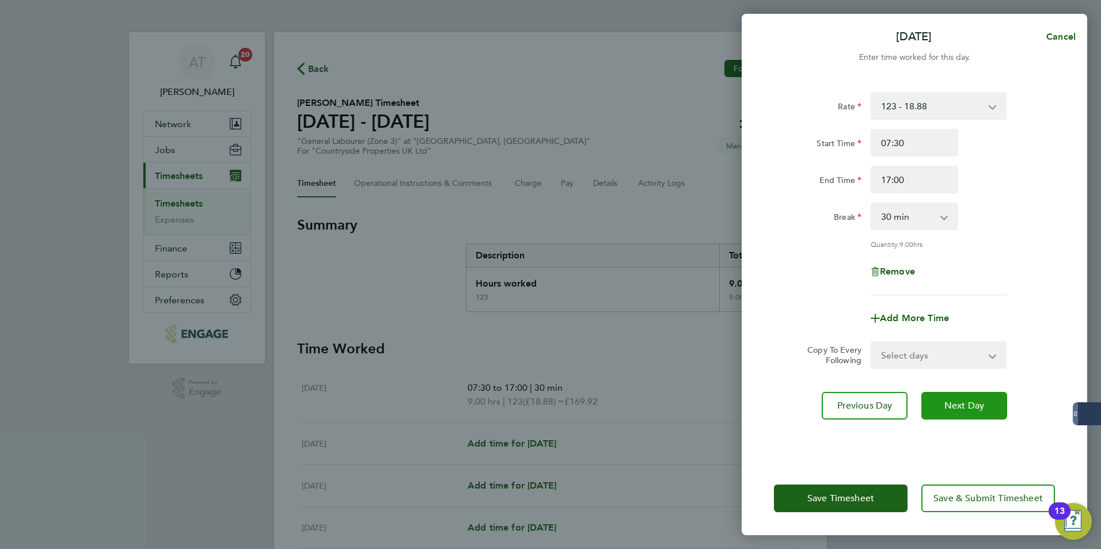
click at [974, 411] on button "Next Day" at bounding box center [964, 406] width 86 height 28
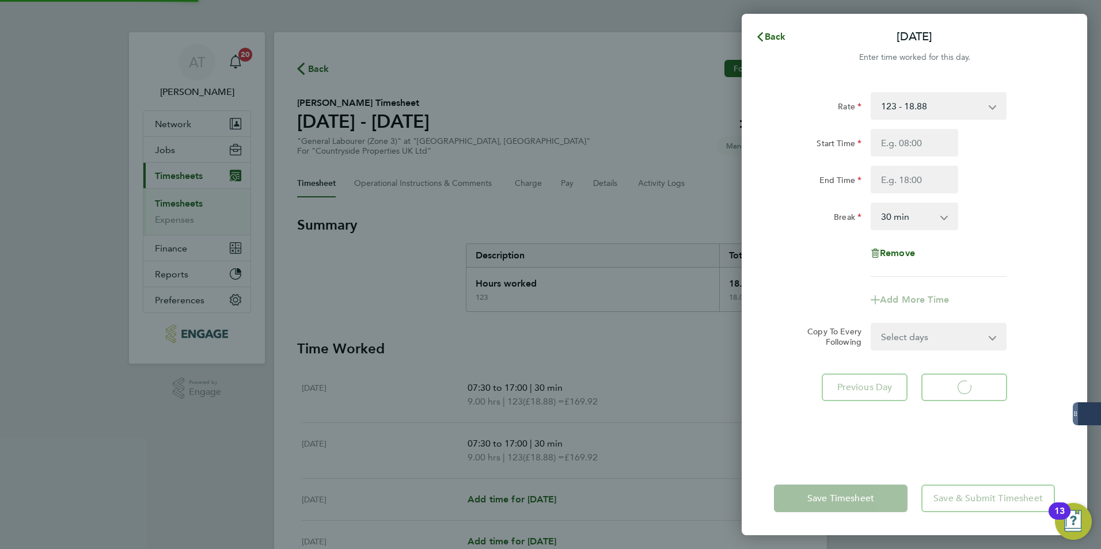
select select "30"
click at [762, 35] on icon "button" at bounding box center [760, 36] width 9 height 9
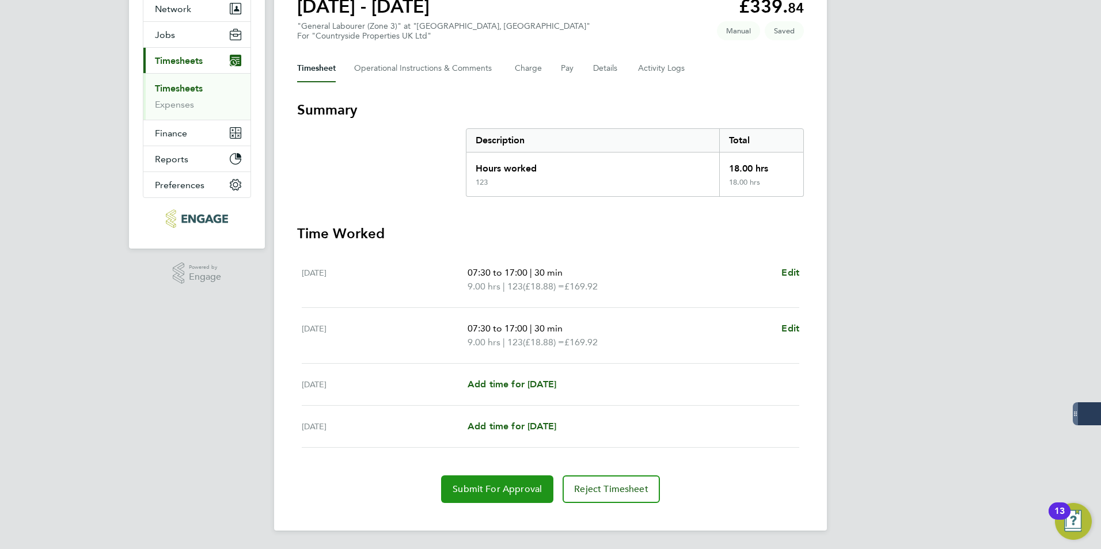
click at [506, 486] on span "Submit For Approval" at bounding box center [497, 490] width 89 height 12
